Goal: Task Accomplishment & Management: Use online tool/utility

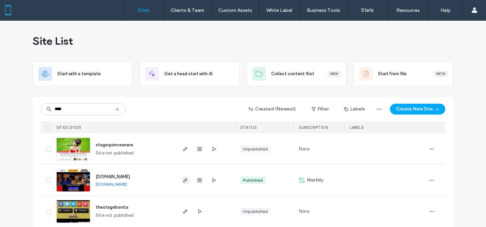
type input "****"
click at [183, 180] on use "button" at bounding box center [185, 180] width 4 height 4
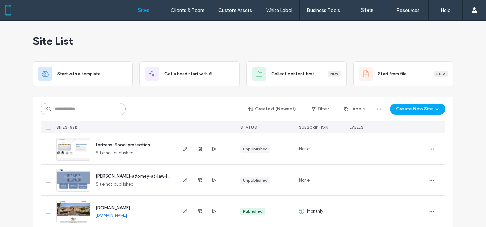
click at [59, 109] on input at bounding box center [83, 109] width 85 height 12
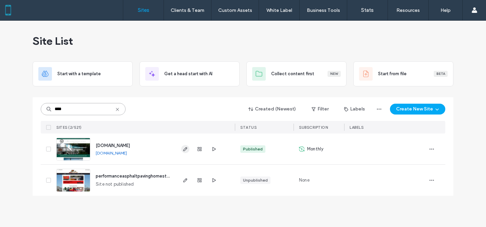
type input "****"
click at [185, 149] on icon "button" at bounding box center [184, 148] width 5 height 5
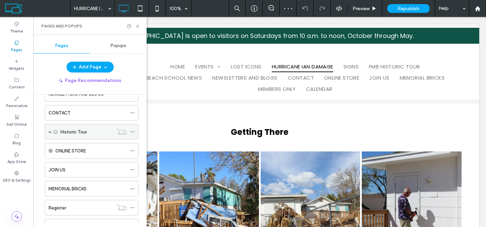
scroll to position [118, 0]
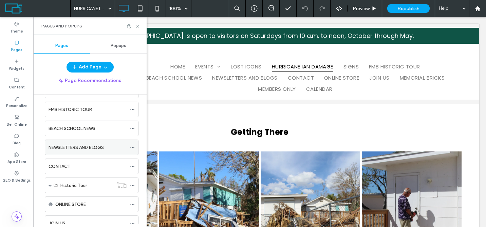
click at [91, 145] on label "NEWSLETTERS AND BLOGS" at bounding box center [75, 148] width 55 height 12
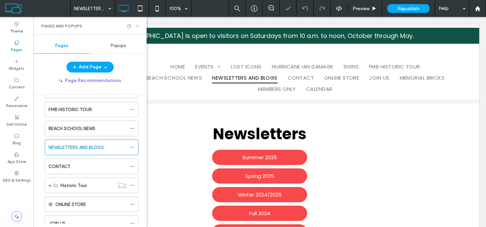
click at [137, 26] on use at bounding box center [137, 26] width 3 height 3
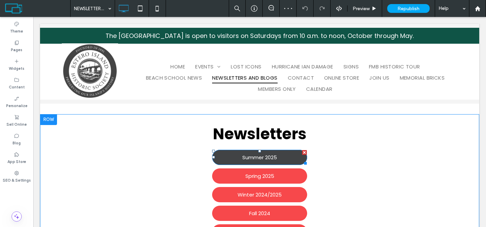
click at [249, 158] on span "Summer 2025" at bounding box center [259, 158] width 35 height 8
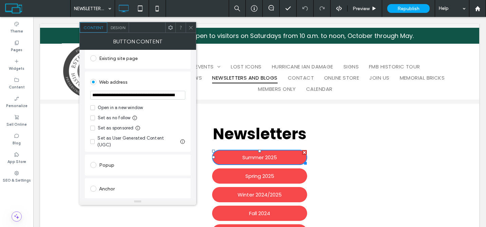
scroll to position [91, 0]
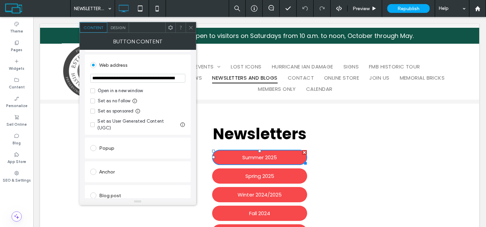
click at [191, 28] on icon at bounding box center [190, 27] width 5 height 5
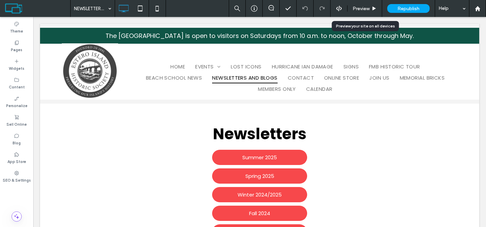
click at [370, 5] on div "Preview" at bounding box center [364, 8] width 35 height 17
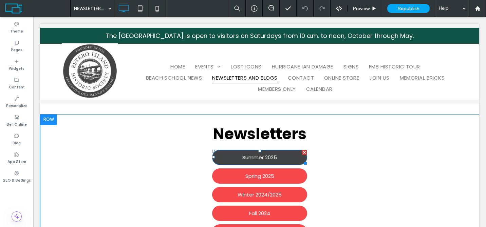
click at [288, 156] on link "Summer 2025" at bounding box center [259, 157] width 95 height 15
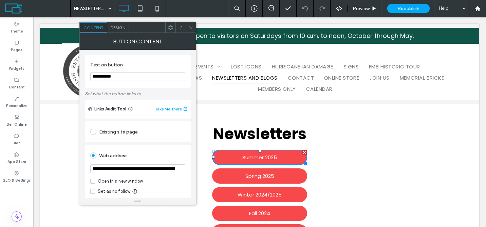
click at [191, 26] on icon at bounding box center [190, 27] width 5 height 5
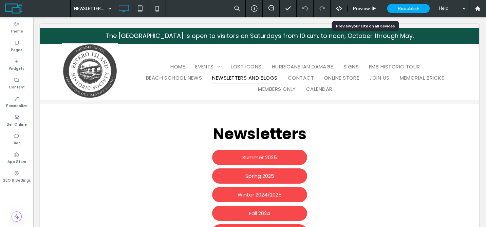
click at [364, 8] on span "Preview" at bounding box center [360, 9] width 17 height 6
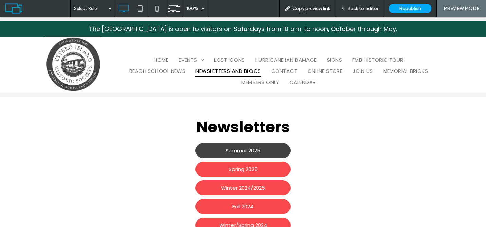
click at [243, 149] on span "Summer 2025" at bounding box center [242, 151] width 35 height 8
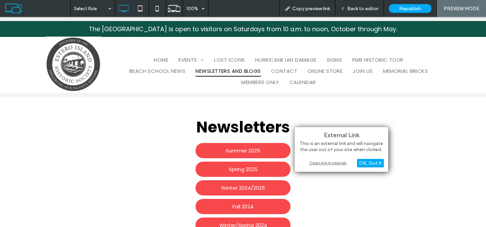
click at [327, 161] on div "Open link in new tab" at bounding box center [341, 162] width 85 height 7
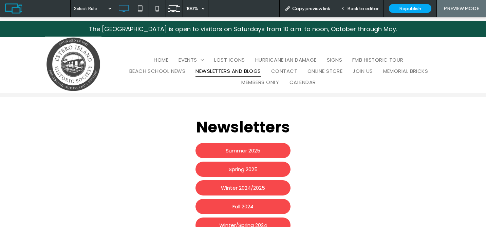
click at [356, 7] on span "Back to editor" at bounding box center [362, 9] width 31 height 6
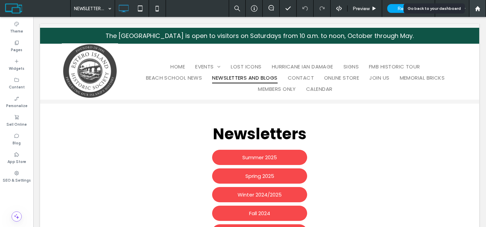
click at [478, 9] on use at bounding box center [476, 8] width 5 height 5
